Goal: Transaction & Acquisition: Download file/media

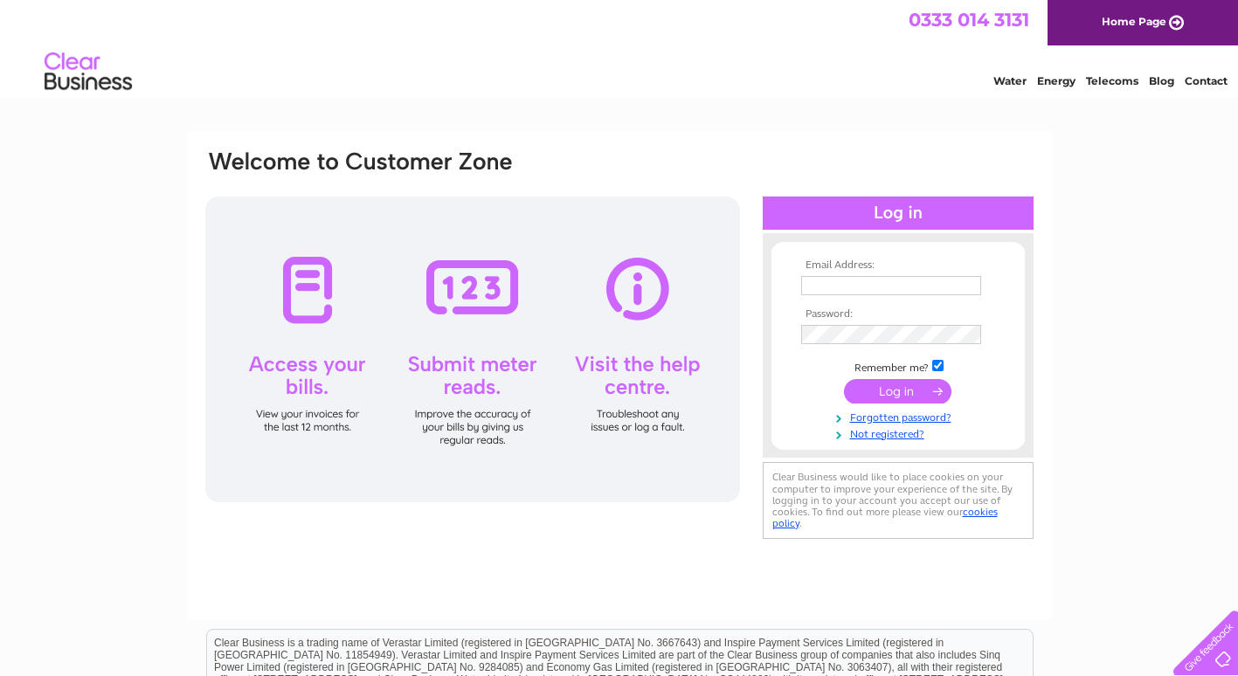
type input "[EMAIL_ADDRESS][DOMAIN_NAME]"
click at [897, 384] on input "submit" at bounding box center [897, 391] width 107 height 24
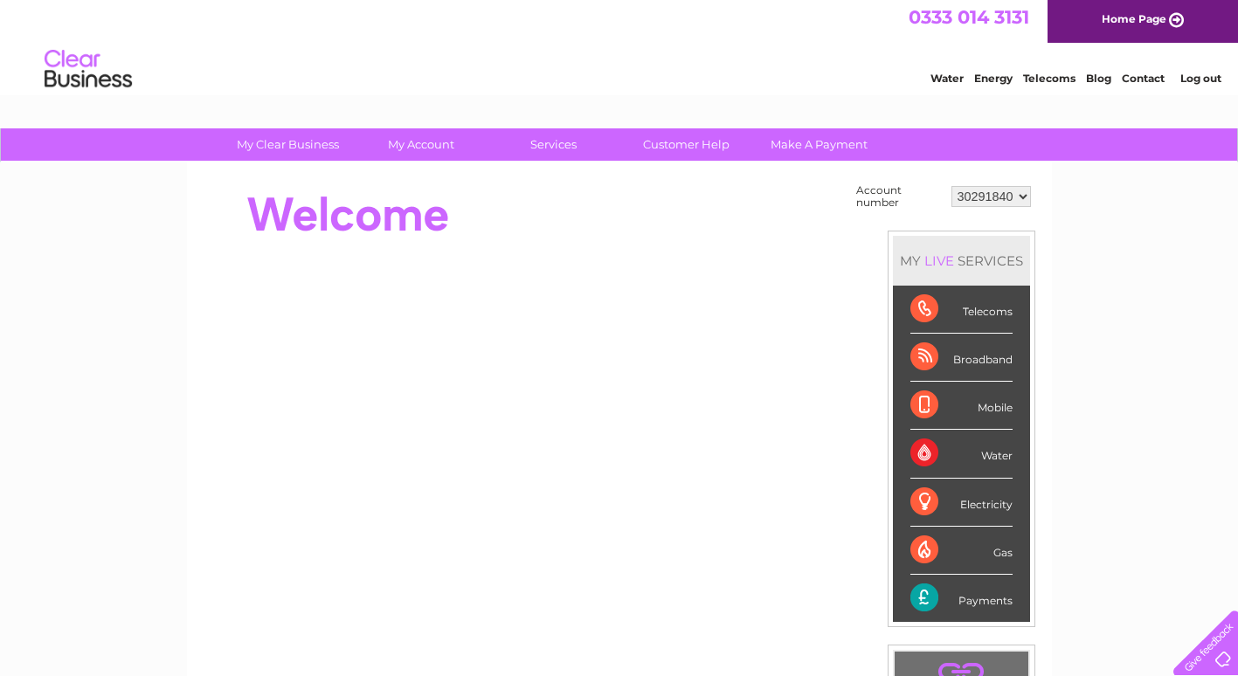
scroll to position [3, 0]
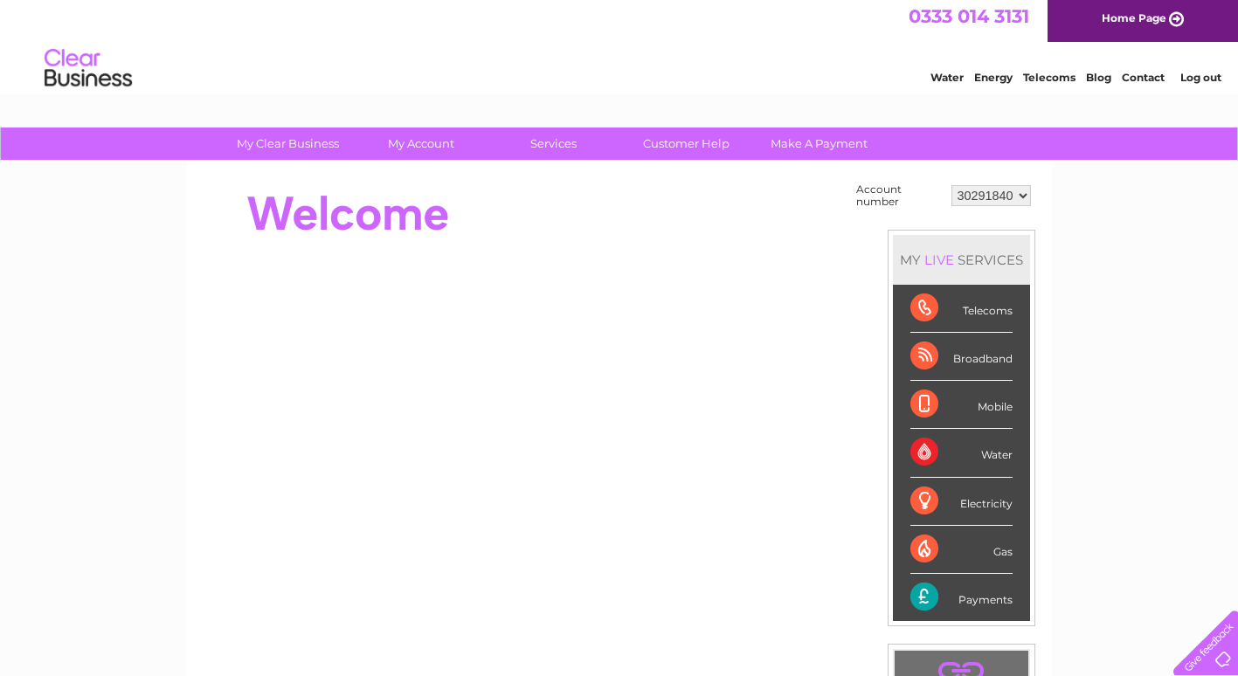
click at [929, 599] on div "Payments" at bounding box center [962, 597] width 102 height 47
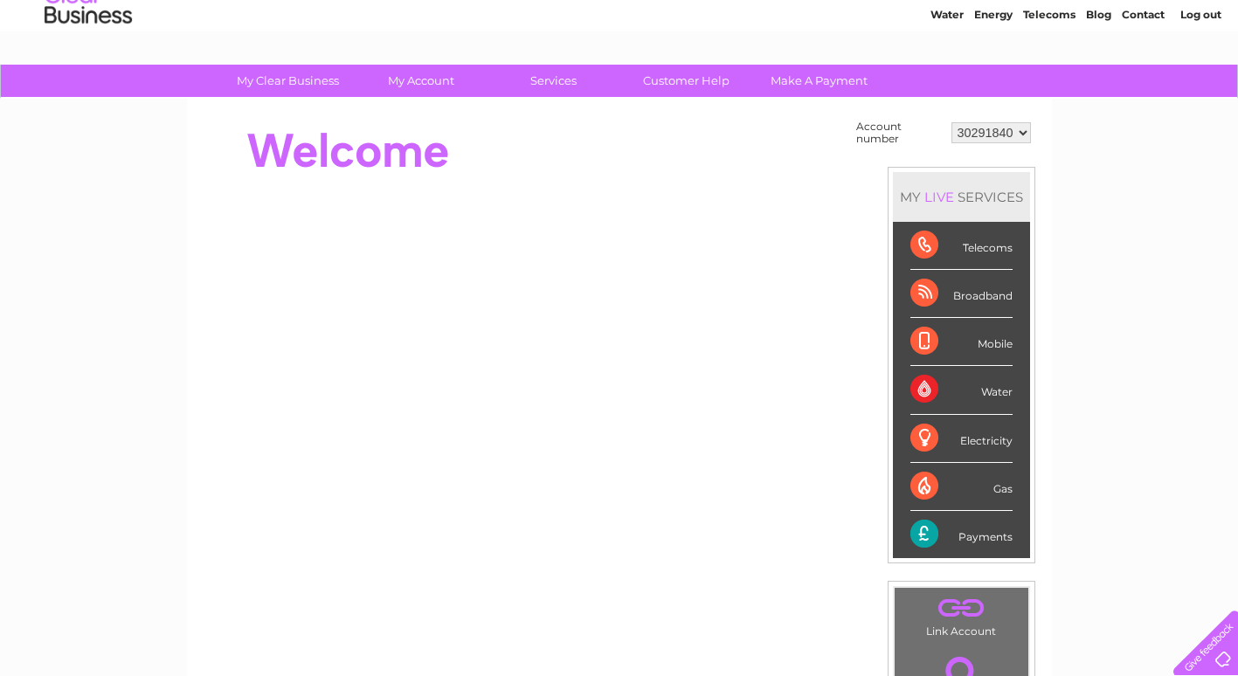
scroll to position [66, 0]
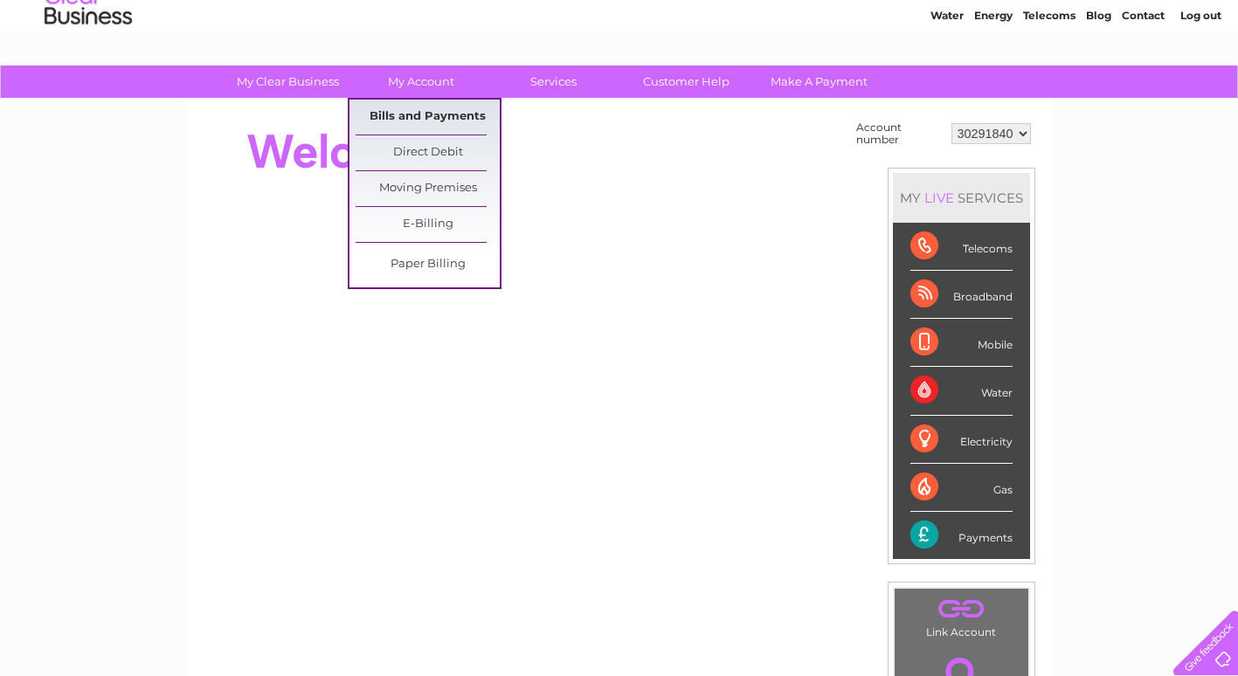
click at [407, 106] on link "Bills and Payments" at bounding box center [428, 117] width 144 height 35
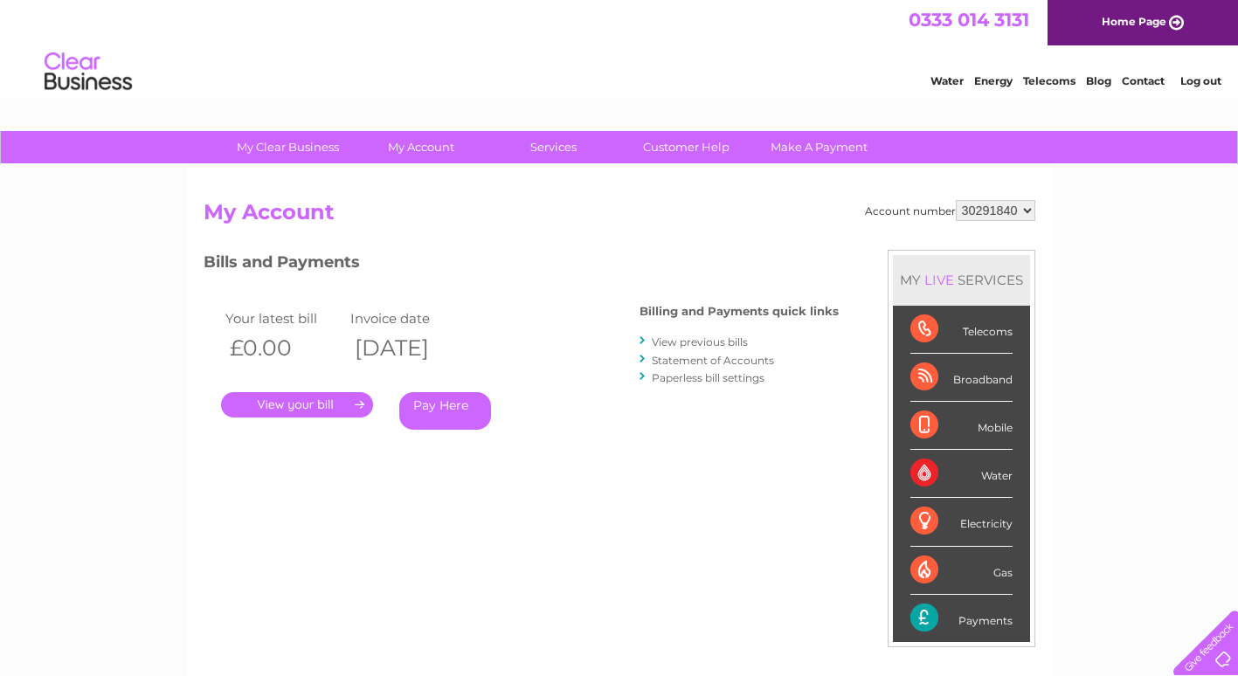
click at [337, 173] on div "Account number 30291840 My Account MY LIVE SERVICES Telecoms Broadband Mobile W…" at bounding box center [619, 454] width 865 height 579
click at [347, 400] on link "." at bounding box center [297, 404] width 152 height 25
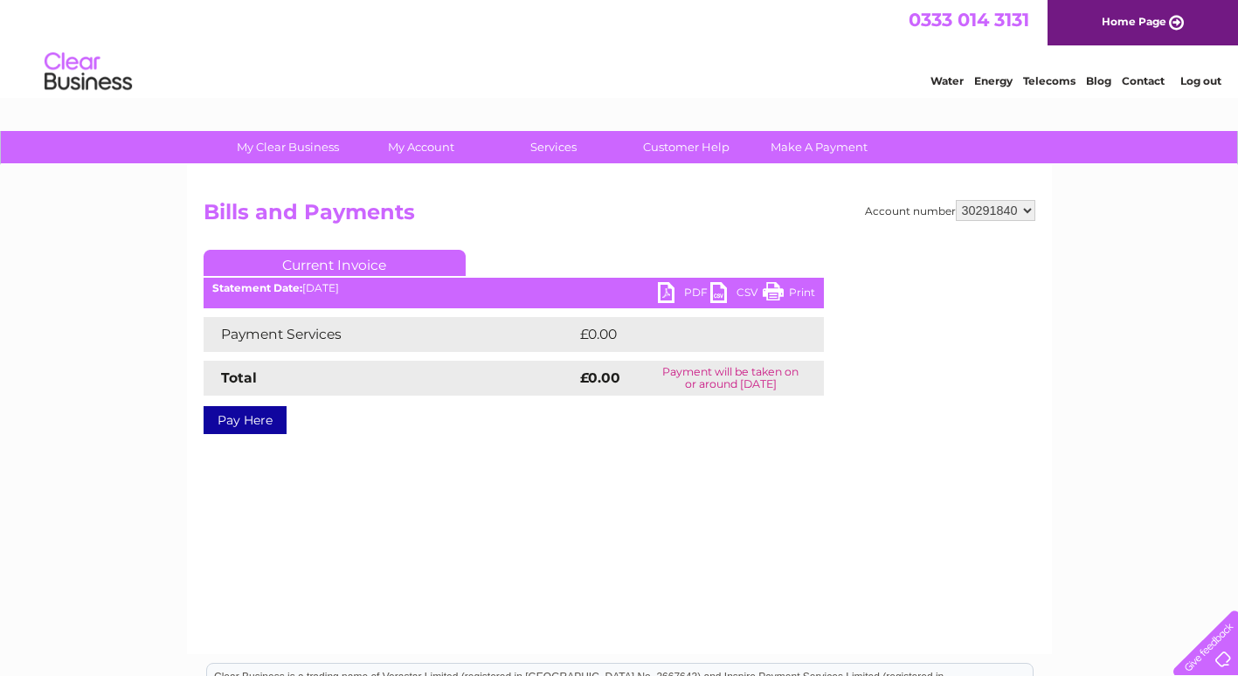
click at [1029, 215] on select "30291840" at bounding box center [996, 210] width 80 height 21
click at [350, 268] on link "Current Invoice" at bounding box center [335, 263] width 262 height 26
click at [339, 263] on link "Current Invoice" at bounding box center [335, 263] width 262 height 26
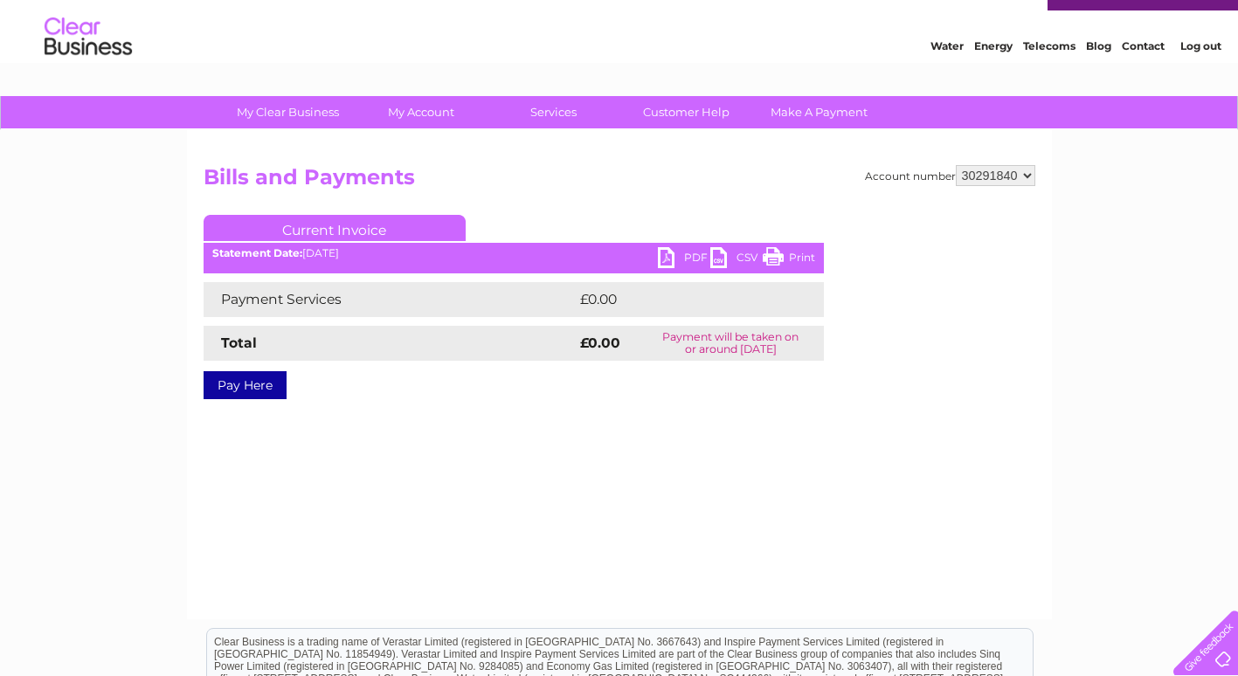
scroll to position [29, 0]
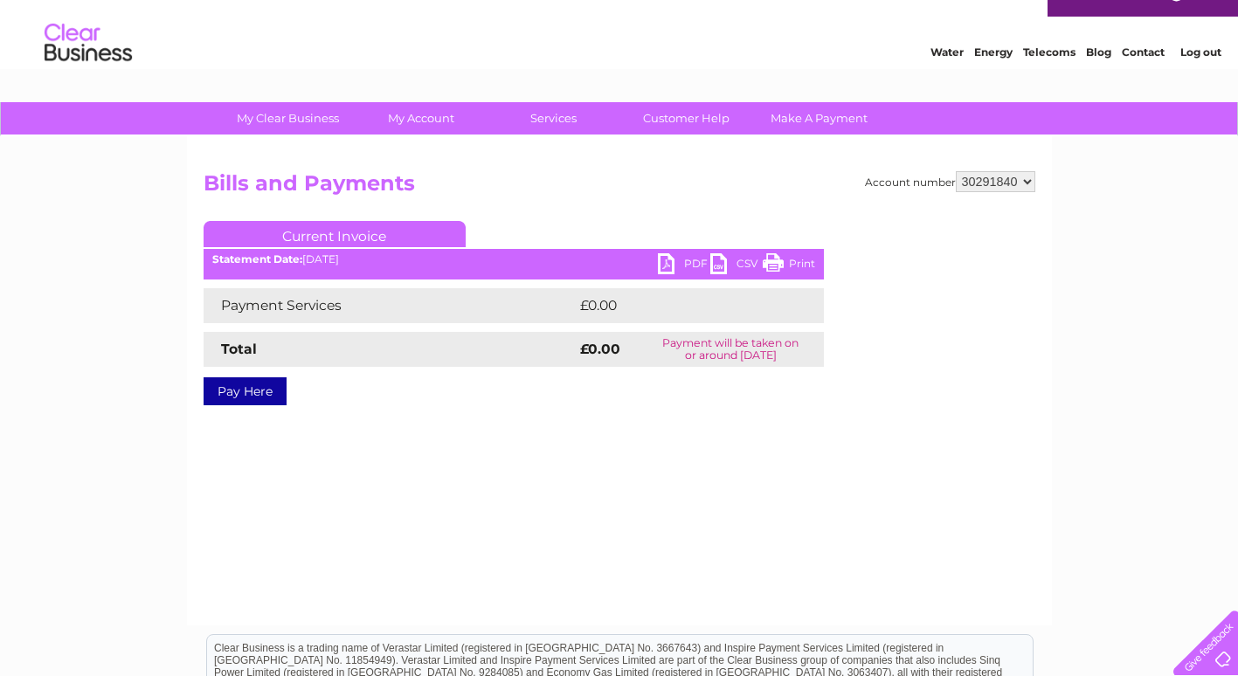
click at [299, 236] on link "Current Invoice" at bounding box center [335, 234] width 262 height 26
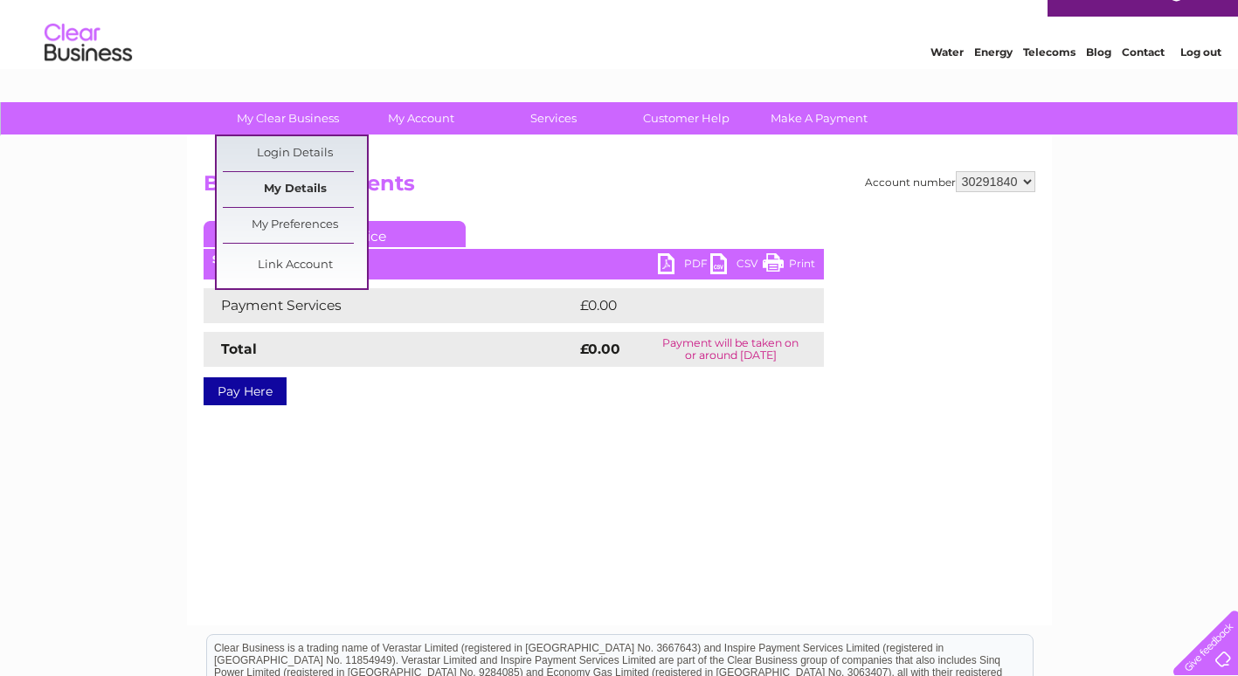
click at [271, 190] on link "My Details" at bounding box center [295, 189] width 144 height 35
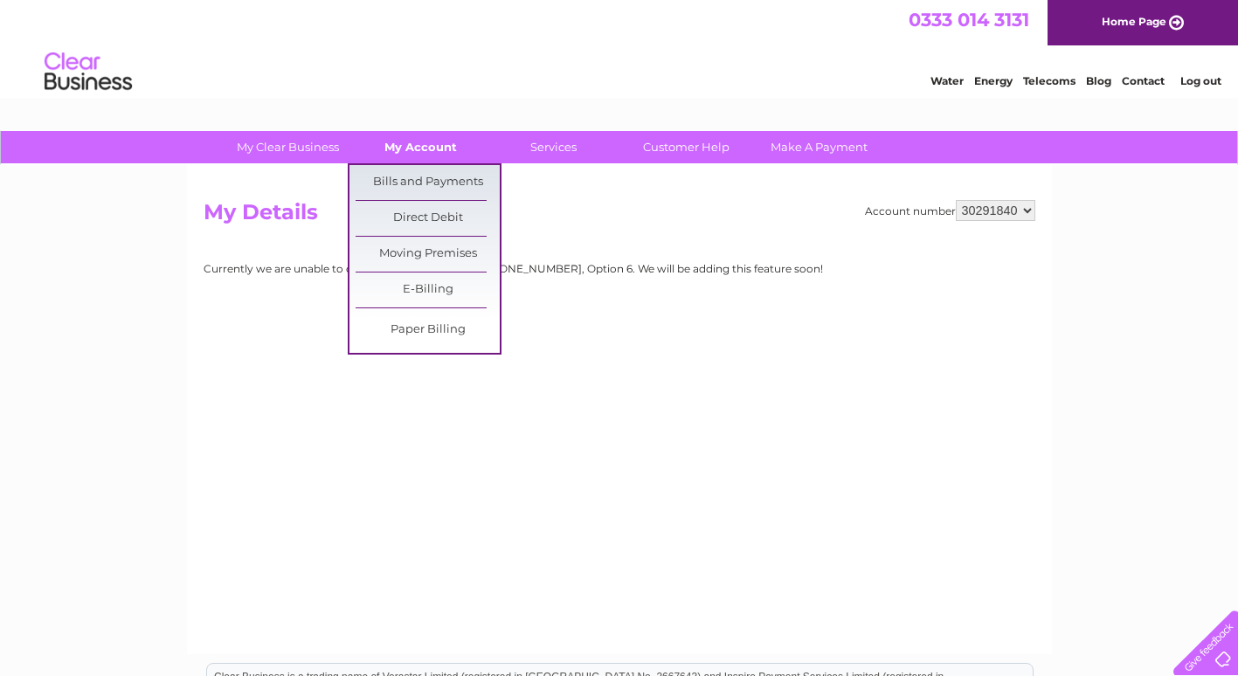
click at [420, 150] on link "My Account" at bounding box center [421, 147] width 144 height 32
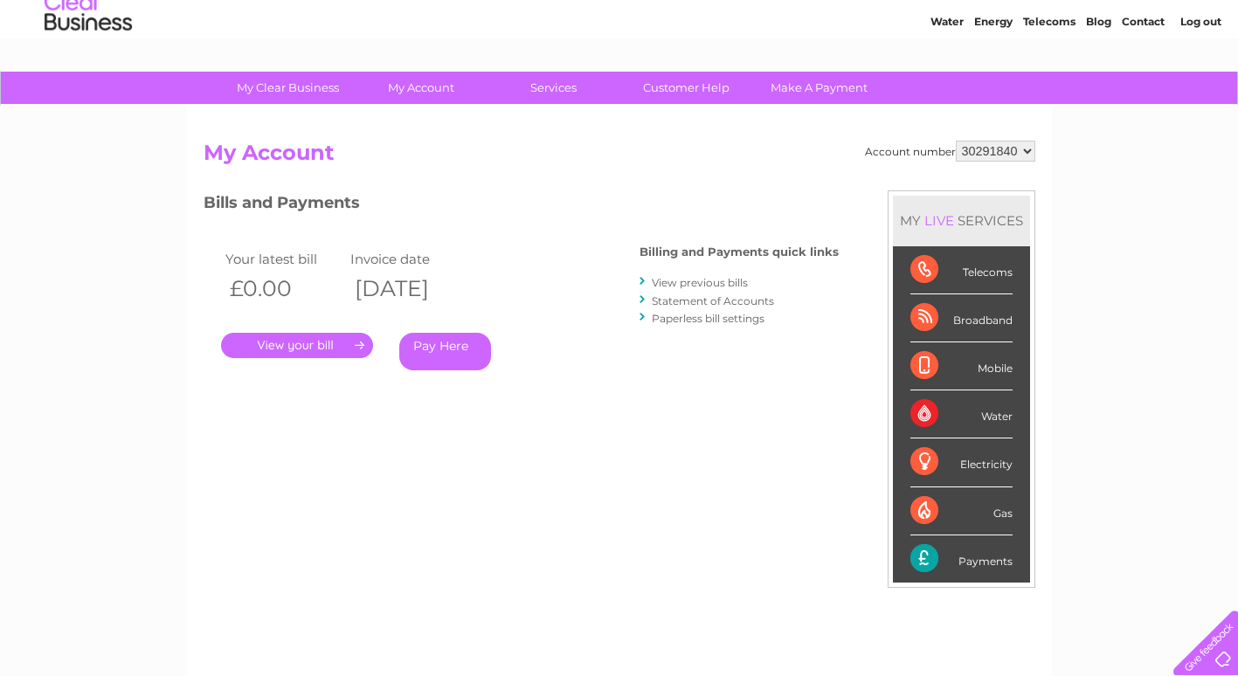
scroll to position [57, 0]
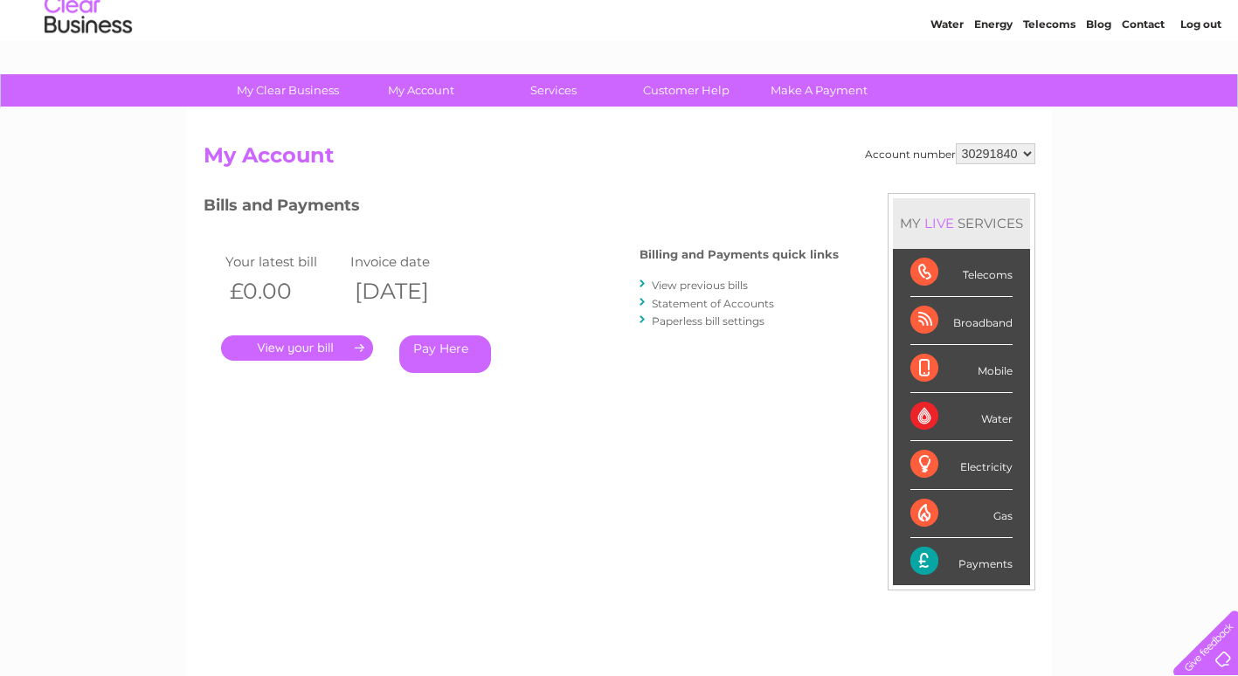
click at [667, 289] on link "View previous bills" at bounding box center [700, 285] width 96 height 13
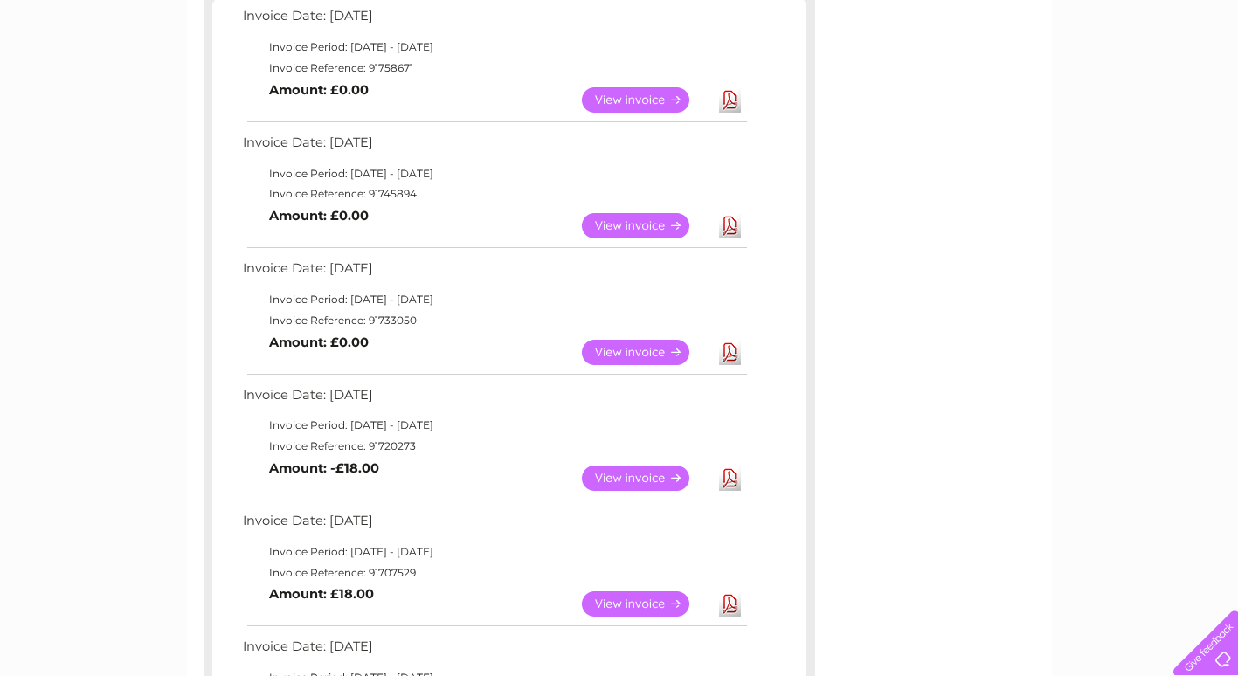
scroll to position [322, 0]
click at [735, 492] on td "Download" at bounding box center [730, 479] width 31 height 34
click at [729, 479] on link "Download" at bounding box center [730, 479] width 22 height 25
click at [727, 350] on link "Download" at bounding box center [730, 353] width 22 height 25
click at [731, 231] on link "Download" at bounding box center [730, 226] width 22 height 25
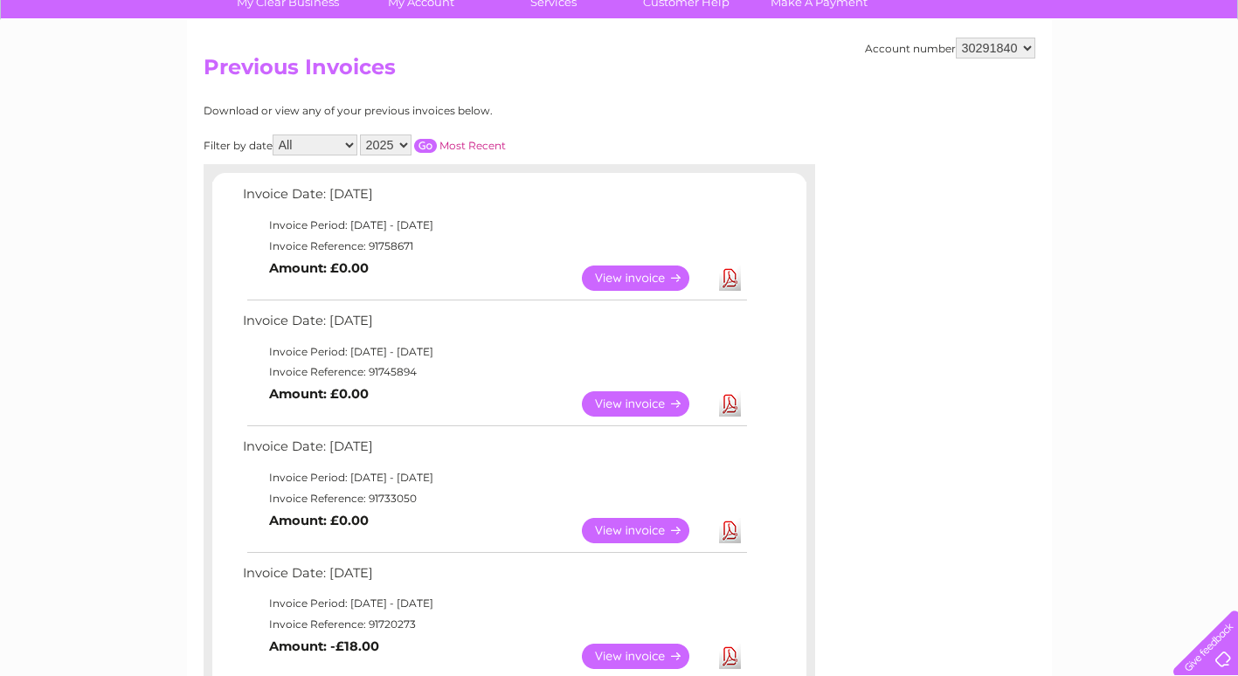
scroll to position [0, 0]
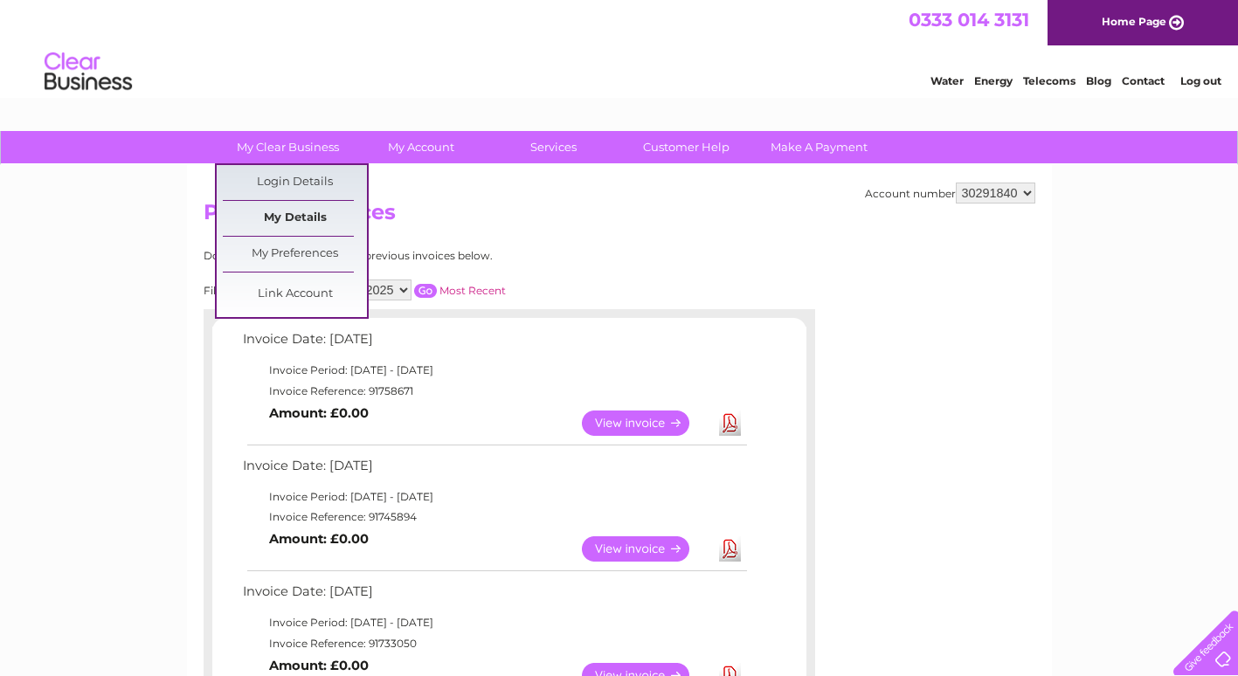
click at [270, 221] on link "My Details" at bounding box center [295, 218] width 144 height 35
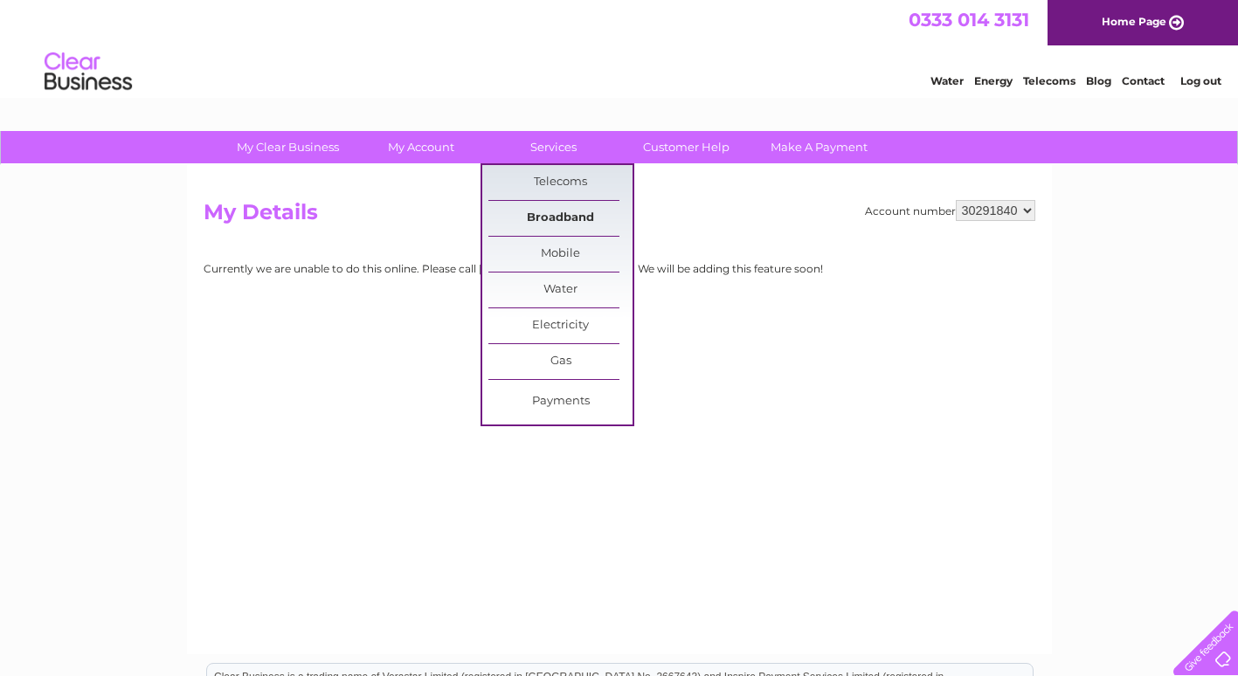
click at [535, 217] on link "Broadband" at bounding box center [561, 218] width 144 height 35
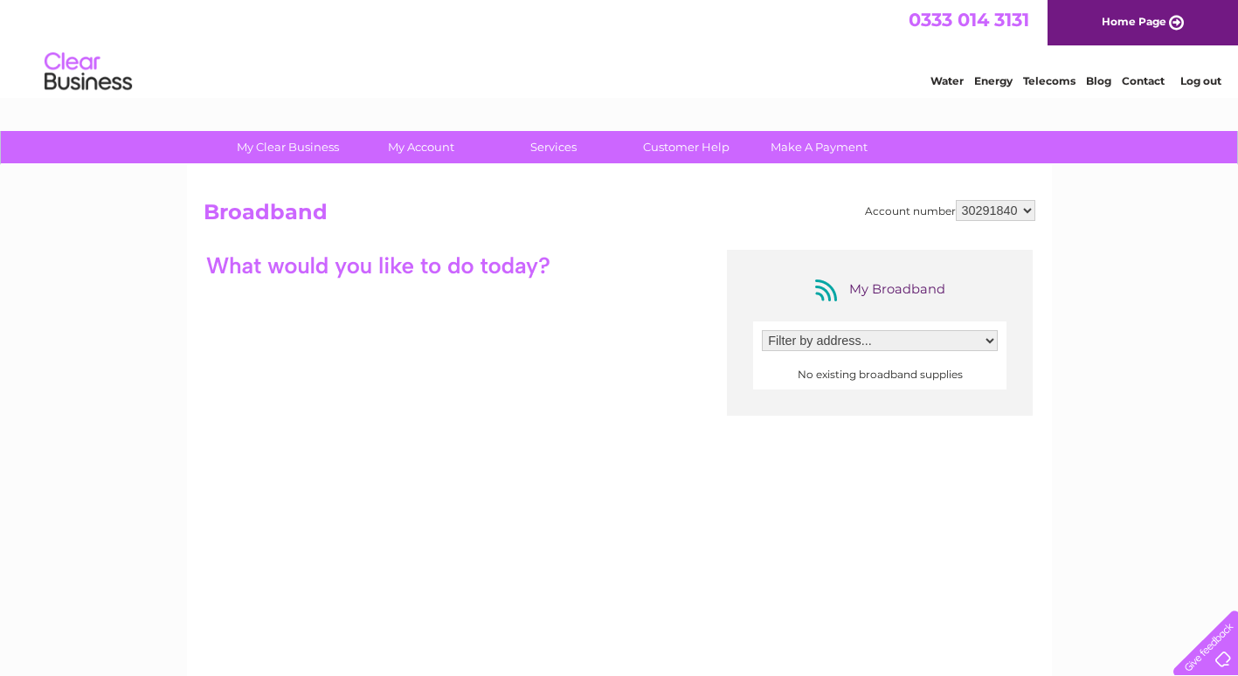
click at [940, 346] on select "Filter by address..." at bounding box center [880, 340] width 236 height 21
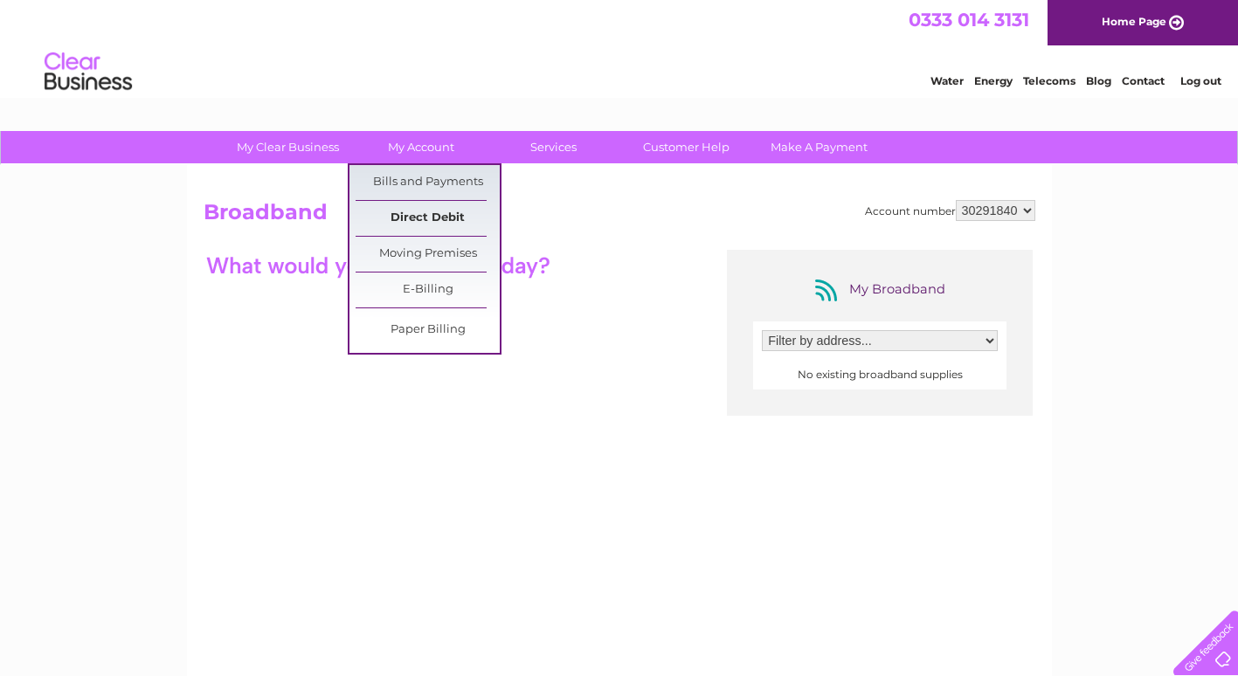
click at [409, 204] on link "Direct Debit" at bounding box center [428, 218] width 144 height 35
click at [435, 214] on link "Direct Debit" at bounding box center [428, 218] width 144 height 35
click at [435, 213] on link "Direct Debit" at bounding box center [428, 218] width 144 height 35
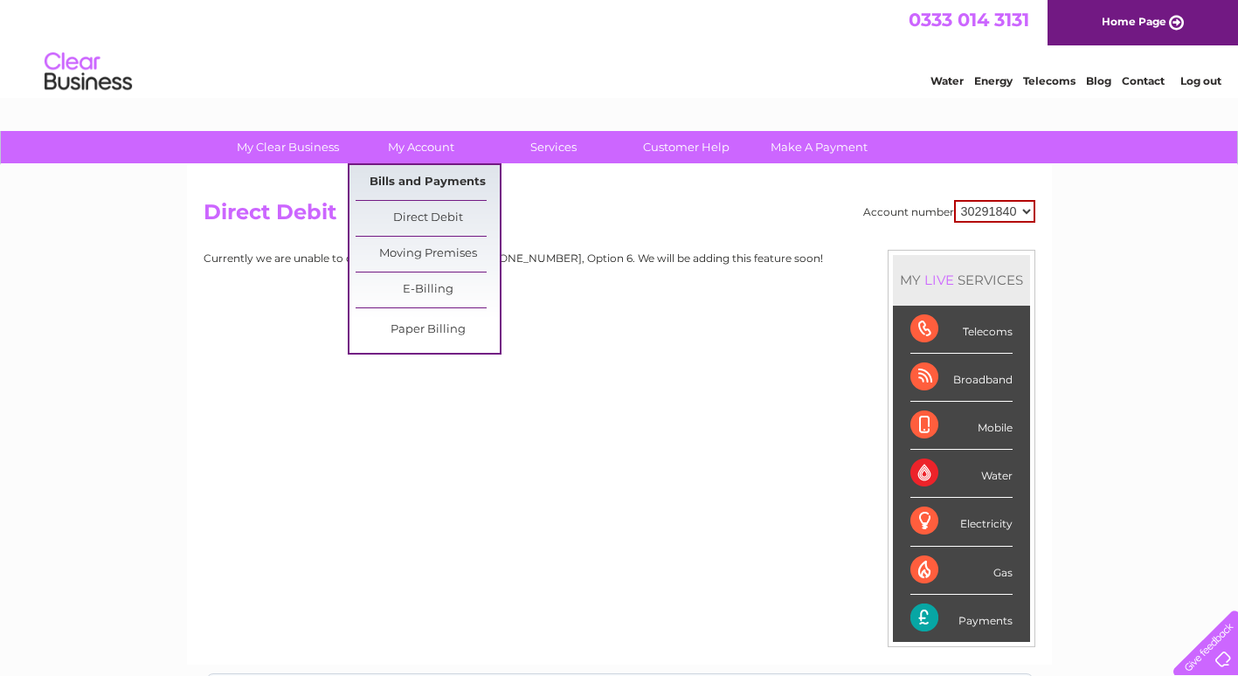
click at [402, 173] on link "Bills and Payments" at bounding box center [428, 182] width 144 height 35
